Goal: Download file/media

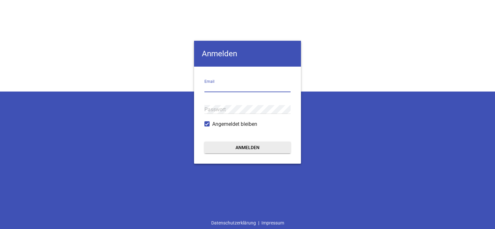
click at [229, 90] on input "email" at bounding box center [248, 88] width 86 height 9
type input "[EMAIL_ADDRESS][DOMAIN_NAME]"
click at [205, 142] on button "Anmelden" at bounding box center [248, 148] width 86 height 12
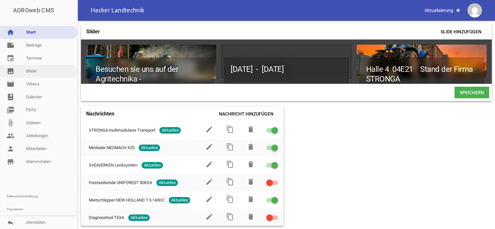
click at [36, 72] on link "image Bilder" at bounding box center [38, 71] width 77 height 13
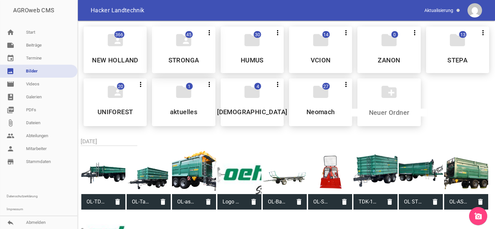
click at [188, 52] on div "folder_shared 45 more_vert Nicht mehr Teilen Bearbeiten Löschen STRONGA" at bounding box center [183, 50] width 63 height 47
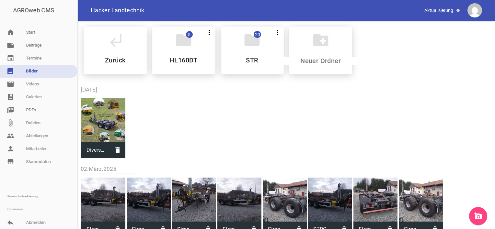
click at [102, 125] on div at bounding box center [103, 121] width 44 height 44
type input "Diversify-with-HookLoada-1-DE.jpg"
type input "1647"
type input "1657"
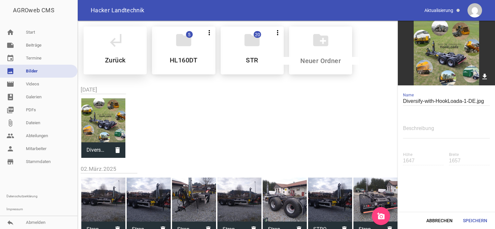
click at [123, 50] on div "subdirectory_arrow_left Zurück" at bounding box center [115, 51] width 63 height 48
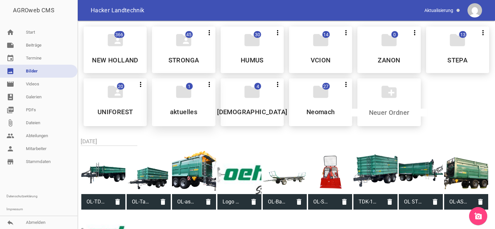
click at [177, 110] on h5 "aktuelles" at bounding box center [184, 112] width 28 height 6
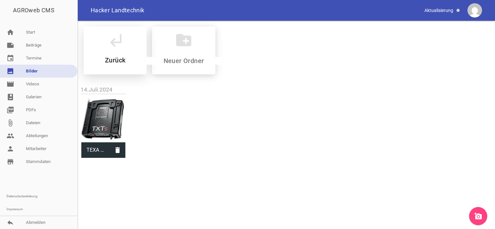
click at [113, 49] on icon "subdirectory_arrow_left" at bounding box center [115, 40] width 18 height 18
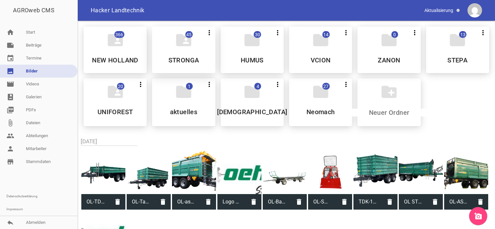
click at [191, 57] on h5 "STRONGA" at bounding box center [184, 60] width 31 height 6
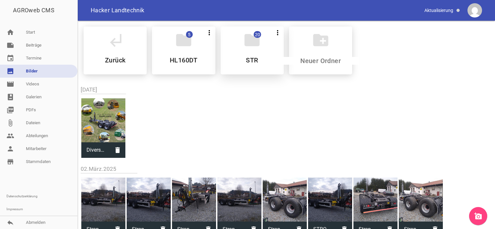
click at [249, 61] on h5 "STR" at bounding box center [252, 60] width 12 height 6
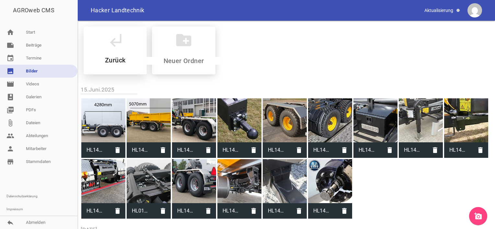
click at [122, 49] on icon "subdirectory_arrow_left" at bounding box center [115, 40] width 18 height 18
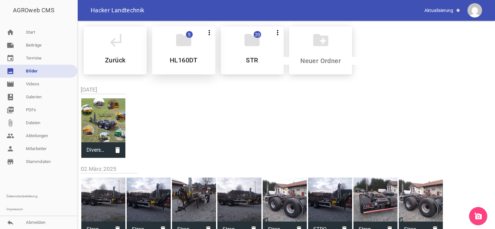
click at [195, 57] on h5 "HL160DT" at bounding box center [184, 60] width 28 height 6
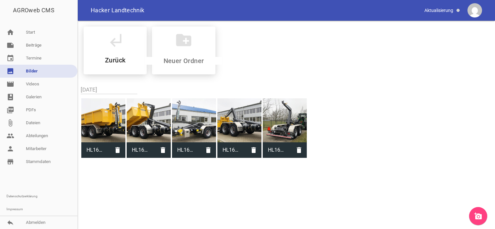
click at [110, 132] on div at bounding box center [103, 121] width 44 height 44
type input "HL160DT Litauen 5.jpg"
type input "1158"
type input "1918"
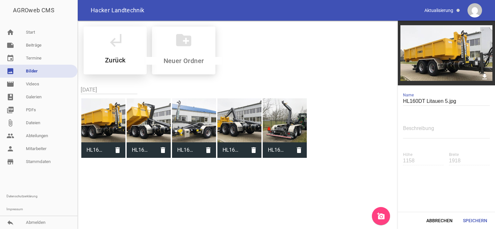
click at [128, 54] on div "subdirectory_arrow_left Zurück" at bounding box center [115, 51] width 63 height 48
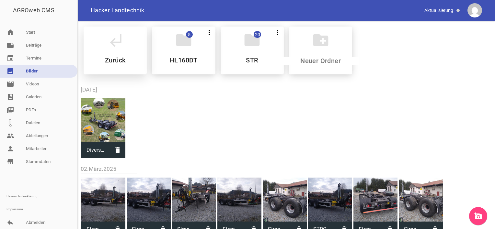
click at [123, 46] on icon "subdirectory_arrow_left" at bounding box center [115, 40] width 18 height 18
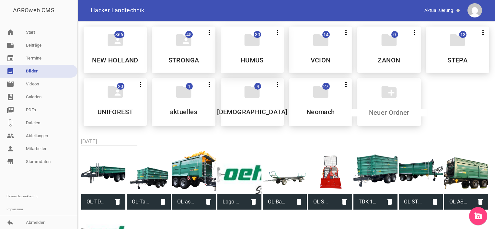
click at [261, 58] on h5 "HUMUS" at bounding box center [252, 60] width 23 height 6
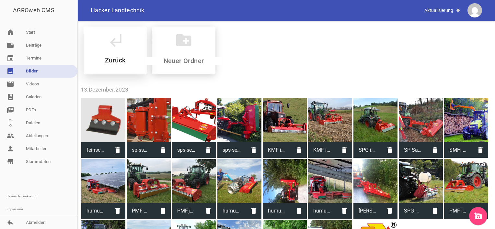
click at [124, 38] on icon "subdirectory_arrow_left" at bounding box center [115, 40] width 18 height 18
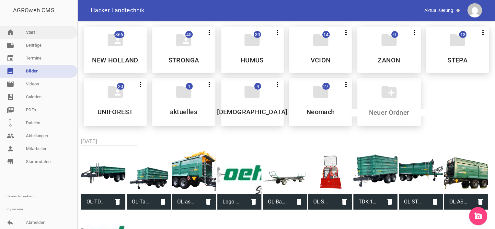
click at [38, 32] on link "home Start" at bounding box center [38, 32] width 77 height 13
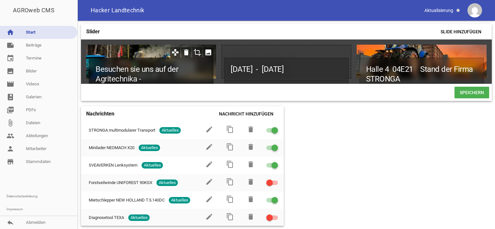
click at [149, 58] on h1 "Besuchen sie uns auf der Agritechnika - [GEOGRAPHIC_DATA]" at bounding box center [151, 79] width 125 height 43
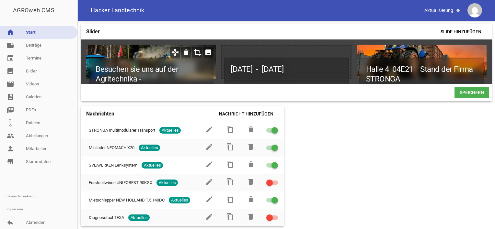
click at [141, 47] on div "Besuchen sie uns auf der Agritechnika - [GEOGRAPHIC_DATA]" at bounding box center [151, 62] width 130 height 34
click at [31, 44] on link "note Beiträge" at bounding box center [38, 45] width 77 height 13
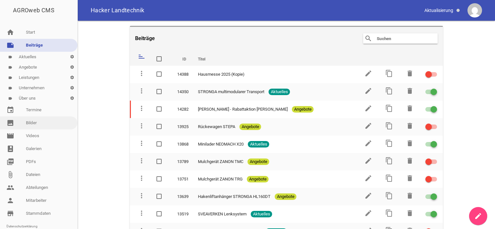
click at [33, 128] on link "image Bilder" at bounding box center [38, 123] width 77 height 13
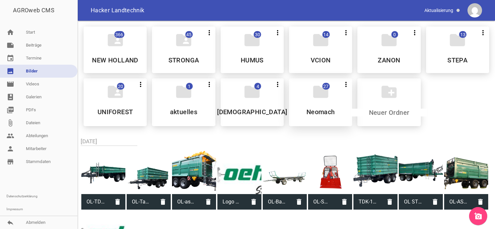
click at [302, 108] on div "folder 27 more_vert Teilen Bearbeiten Löschen Neomach" at bounding box center [320, 102] width 63 height 48
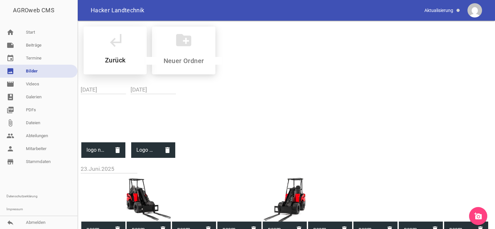
click at [135, 47] on div "subdirectory_arrow_left Zurück" at bounding box center [115, 51] width 63 height 48
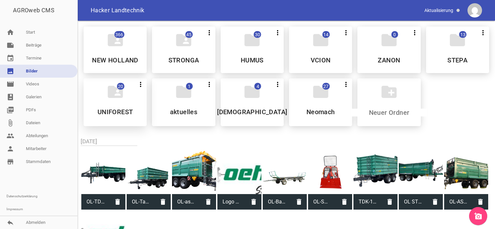
click at [124, 105] on div "folder_shared 20 more_vert Nicht mehr Teilen Bearbeiten Löschen UNIFOREST" at bounding box center [115, 102] width 63 height 48
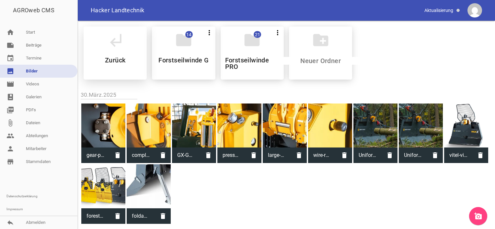
click at [111, 49] on div "subdirectory_arrow_left Zurück" at bounding box center [115, 53] width 63 height 53
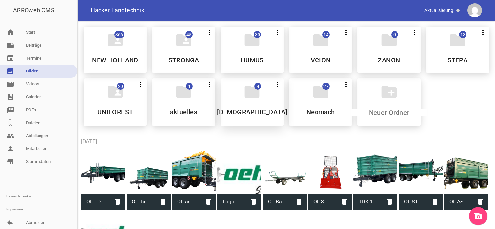
click at [247, 107] on div "folder 4 more_vert Teilen Bearbeiten Löschen [DEMOGRAPHIC_DATA]" at bounding box center [252, 102] width 63 height 48
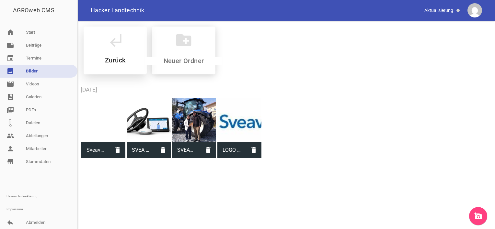
click at [120, 47] on icon "subdirectory_arrow_left" at bounding box center [115, 40] width 18 height 18
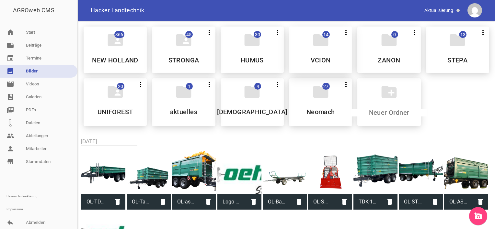
click at [320, 53] on div "folder 14 more_vert Teilen Bearbeiten Löschen VCION" at bounding box center [320, 50] width 63 height 47
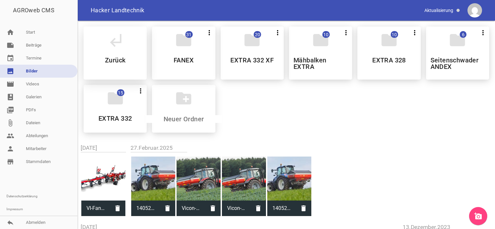
click at [126, 50] on div "subdirectory_arrow_left Zurück" at bounding box center [115, 53] width 63 height 53
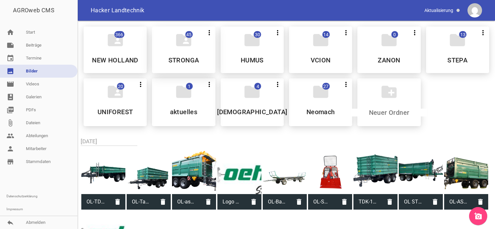
click at [195, 58] on h5 "STRONGA" at bounding box center [184, 60] width 31 height 6
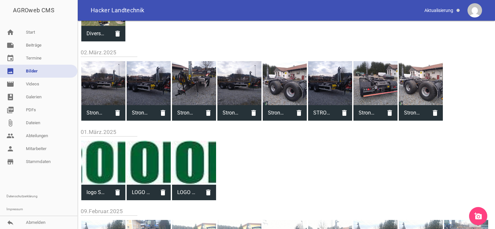
scroll to position [117, 0]
click at [286, 84] on div at bounding box center [285, 83] width 44 height 44
type input "Stronga HL210 Lagermaschine Zierer (4).jpg"
type input "1200"
type input "1600"
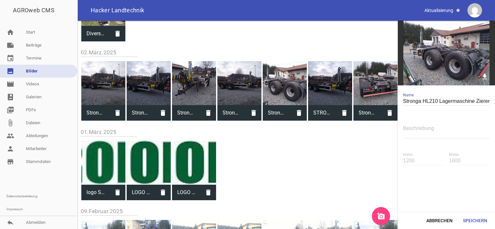
click at [380, 81] on div at bounding box center [376, 83] width 44 height 44
type input "Stronga HL210 Lagermaschine Zierer (7).jpg"
type input "1600"
type input "1200"
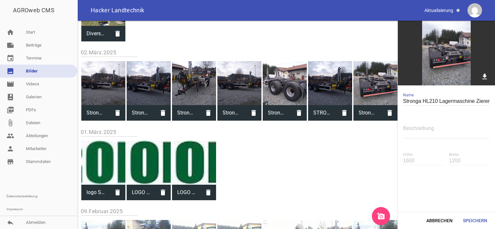
click at [285, 88] on div at bounding box center [285, 83] width 44 height 44
type input "Stronga HL210 Lagermaschine Zierer (4).jpg"
type input "1200"
type input "1600"
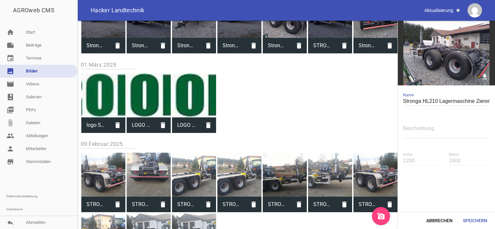
scroll to position [241, 0]
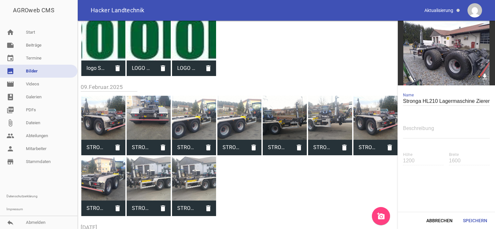
click at [148, 173] on div at bounding box center [149, 179] width 44 height 44
type input "STRONGA Hl140 13.jpg"
type input "2160"
type input "3840"
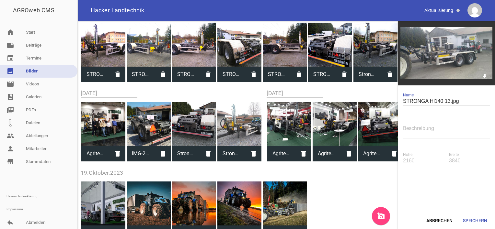
scroll to position [468, 0]
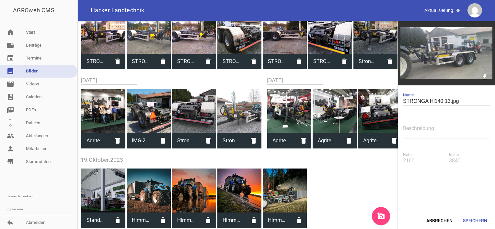
click at [149, 196] on div at bounding box center [149, 191] width 44 height 44
type input "Himmelfreundpointner [PERSON_NAME] (4).jpeg"
type input "1366"
type input "2048"
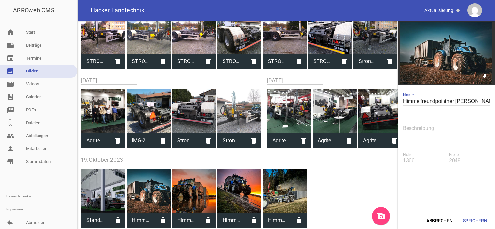
click at [191, 199] on div at bounding box center [194, 191] width 44 height 44
type input "Himmelfreundpointner Johann (3).jpeg"
type input "1536"
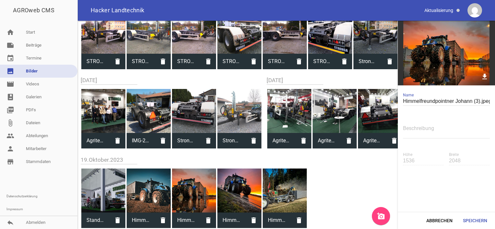
click at [107, 201] on div at bounding box center [103, 191] width 44 height 44
type input "Stand STRONGA zur Agritechnika.jpg"
type input "260"
type input "423"
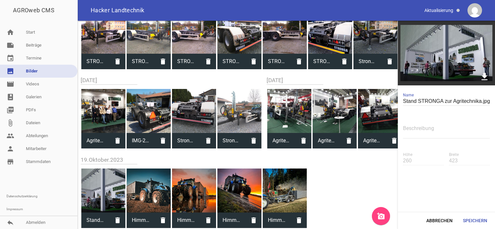
click at [483, 75] on icon "download" at bounding box center [485, 77] width 10 height 10
click at [200, 198] on div at bounding box center [194, 191] width 44 height 44
type input "Himmelfreundpointner Johann (3).jpeg"
type input "1536"
type input "2048"
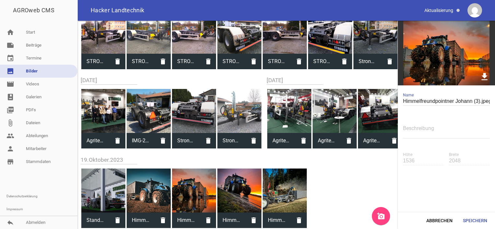
click at [482, 79] on icon "download" at bounding box center [485, 77] width 10 height 10
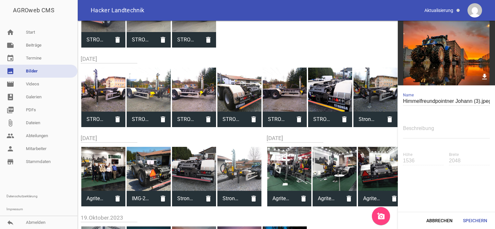
scroll to position [410, 0]
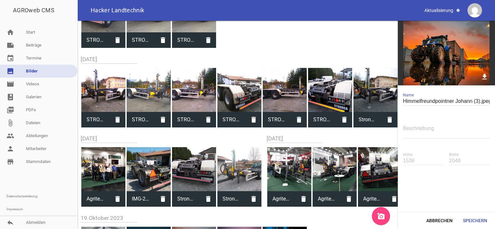
click at [155, 171] on div at bounding box center [149, 169] width 44 height 44
type input "IMG-20210423-WA0002.jpg"
type input "1200"
type input "1600"
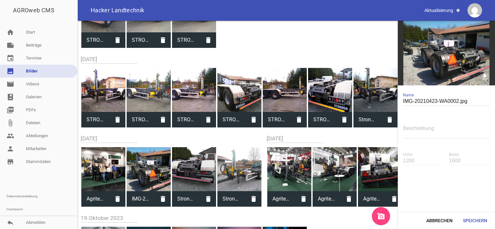
click at [296, 173] on div at bounding box center [289, 169] width 44 height 44
type input "Agritechnika 2023 HL260.jpg"
type input "1512"
type input "2016"
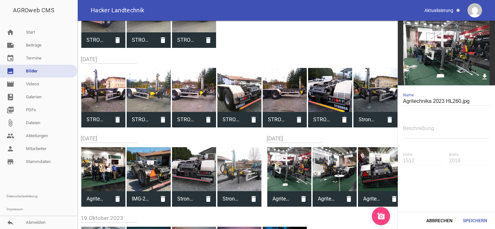
click at [332, 171] on div at bounding box center [335, 169] width 44 height 44
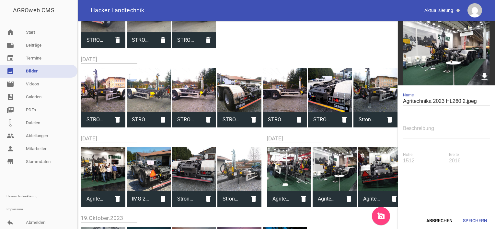
click at [484, 73] on icon "download" at bounding box center [485, 77] width 10 height 10
click at [230, 97] on div at bounding box center [239, 90] width 44 height 44
type input "STRONGA HL210 Lager 5.jpeg"
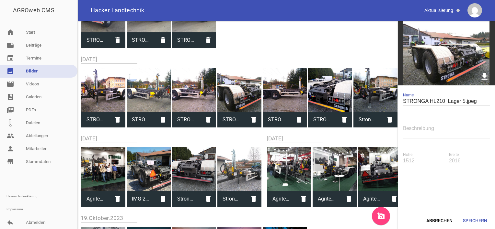
click at [483, 75] on icon "download" at bounding box center [485, 77] width 10 height 10
